Goal: Navigation & Orientation: Find specific page/section

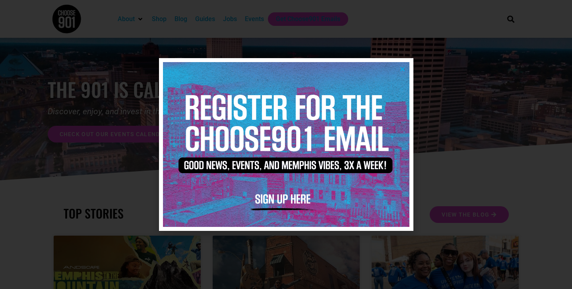
click at [400, 70] on icon "Close" at bounding box center [403, 69] width 6 height 6
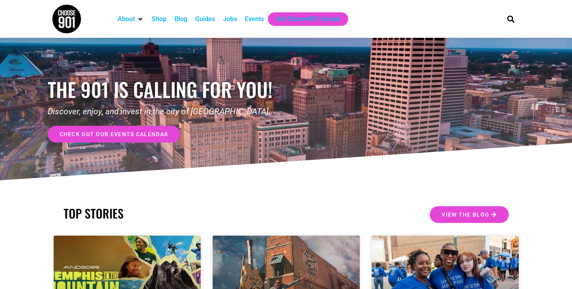
click at [251, 22] on div "Events" at bounding box center [254, 19] width 19 height 10
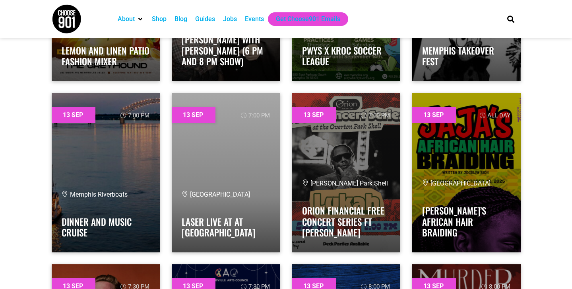
scroll to position [6381, 0]
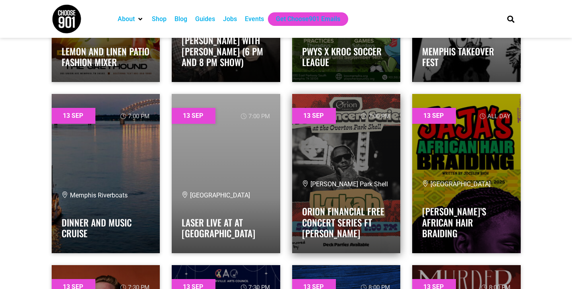
click at [354, 164] on link at bounding box center [346, 173] width 109 height 159
click at [315, 200] on div "Overton Park Shell Orion Financial Free Concert Series ft Lukah" at bounding box center [346, 210] width 89 height 63
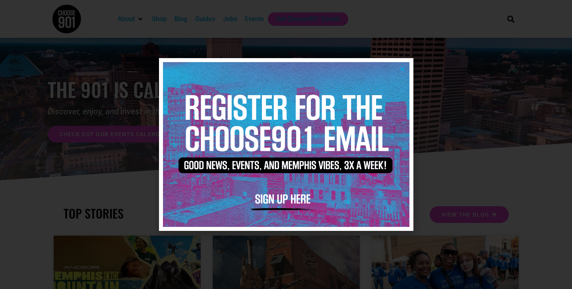
click at [403, 68] on icon "Close" at bounding box center [403, 69] width 6 height 6
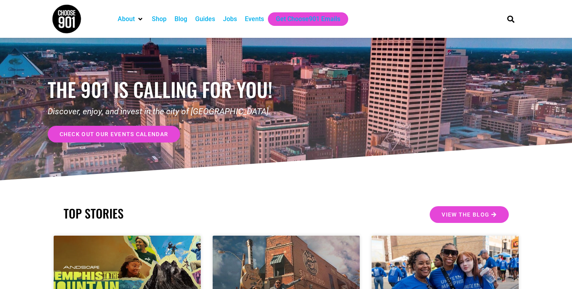
click at [254, 17] on div "Events" at bounding box center [254, 19] width 19 height 10
